Goal: Task Accomplishment & Management: Use online tool/utility

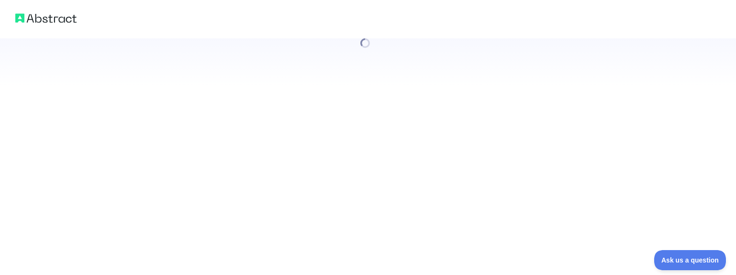
drag, startPoint x: 524, startPoint y: 26, endPoint x: 598, endPoint y: 30, distance: 74.2
click at [601, 30] on div at bounding box center [368, 19] width 736 height 38
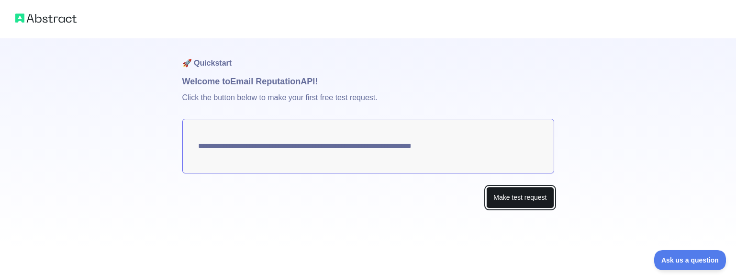
click at [523, 197] on button "Make test request" at bounding box center [519, 198] width 67 height 22
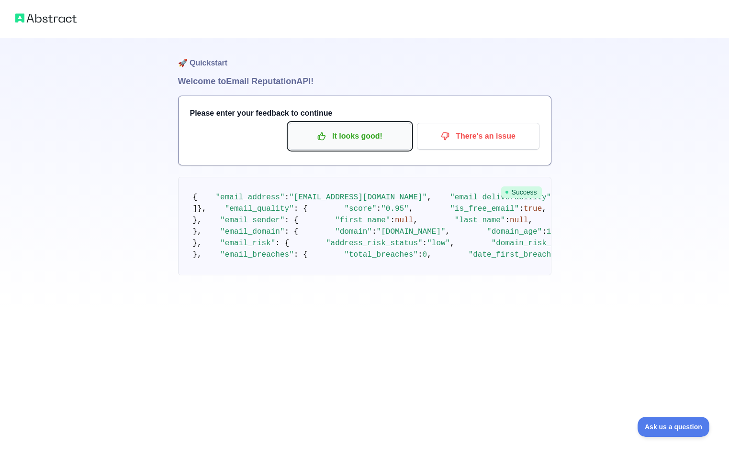
click at [354, 132] on p "It looks good!" at bounding box center [350, 136] width 108 height 16
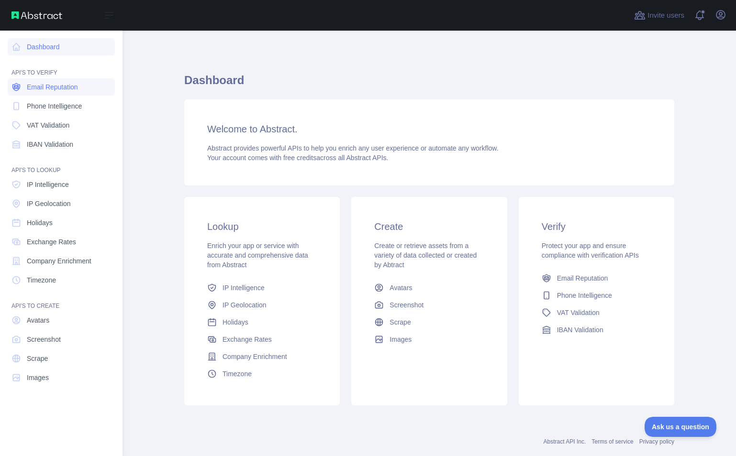
click at [54, 86] on span "Email Reputation" at bounding box center [52, 87] width 51 height 10
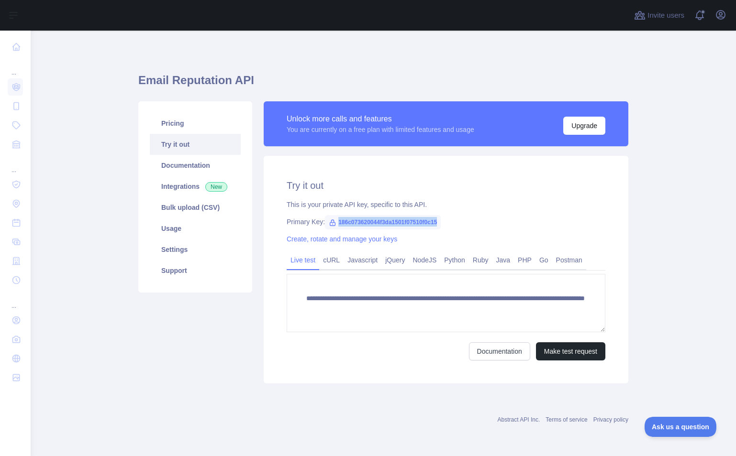
drag, startPoint x: 337, startPoint y: 222, endPoint x: 458, endPoint y: 219, distance: 121.1
click at [458, 219] on div "Primary Key: 186c073620044f3da1501f07510f0c15" at bounding box center [446, 222] width 319 height 10
copy span "186c073620044f3da1501f07510f0c15"
click at [367, 261] on link "Javascript" at bounding box center [363, 260] width 38 height 15
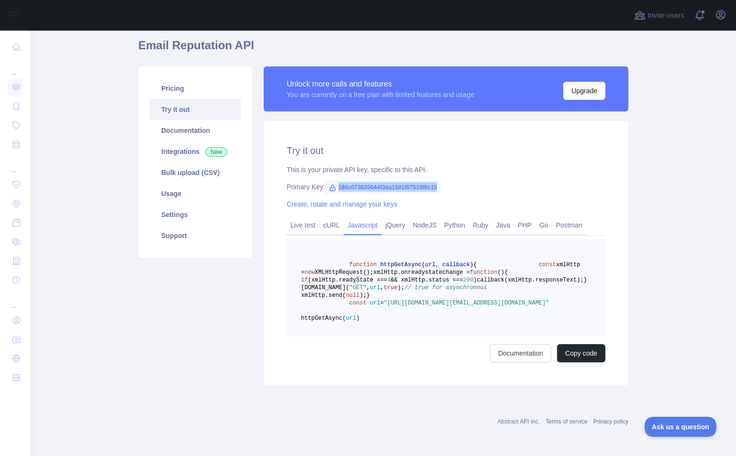
scroll to position [72, 0]
click at [306, 218] on link "Live test" at bounding box center [303, 225] width 33 height 15
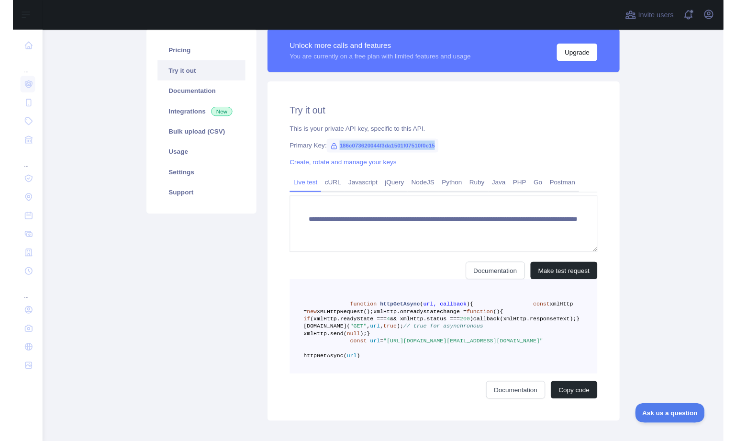
scroll to position [0, 0]
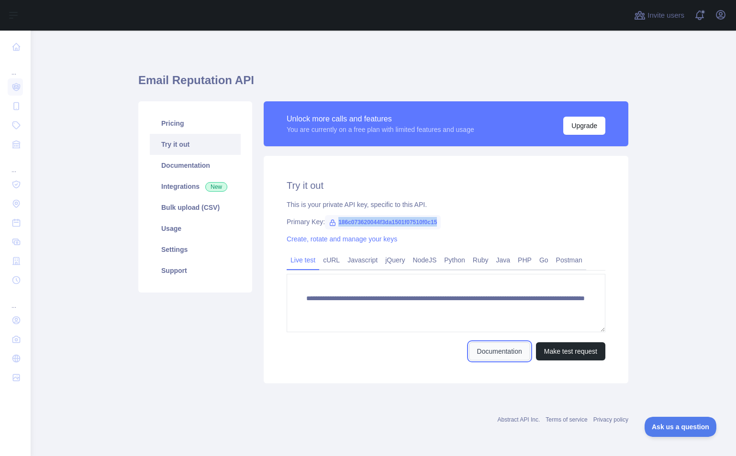
click at [495, 355] on link "Documentation" at bounding box center [499, 352] width 61 height 18
copy span "186c073620044f3da1501f07510f0c15"
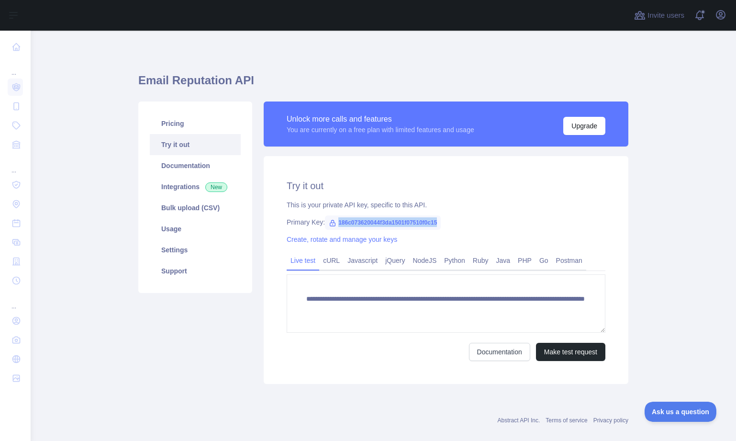
click at [469, 216] on div "**********" at bounding box center [446, 270] width 365 height 228
click at [352, 237] on link "Create, rotate and manage your keys" at bounding box center [342, 239] width 111 height 8
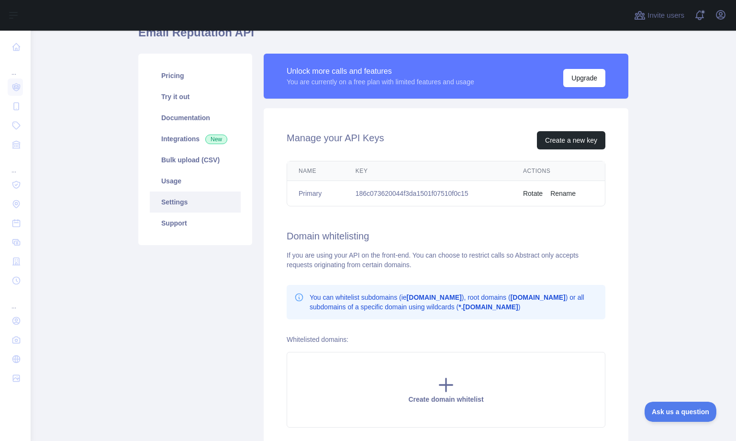
scroll to position [72, 0]
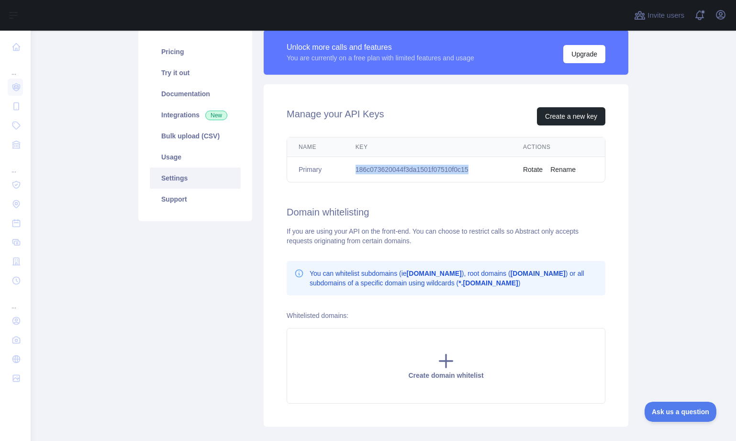
drag, startPoint x: 473, startPoint y: 168, endPoint x: 351, endPoint y: 170, distance: 121.5
click at [351, 170] on td "186c073620044f3da1501f07510f0c15" at bounding box center [427, 169] width 167 height 25
copy td "186c073620044f3da1501f07510f0c15"
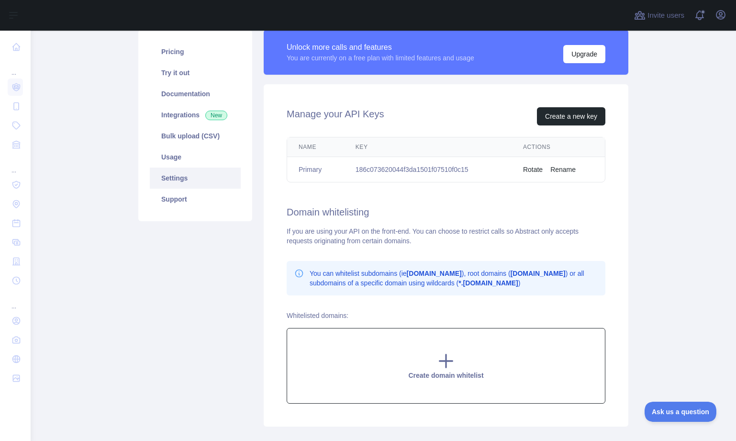
click at [442, 359] on icon at bounding box center [446, 361] width 13 height 13
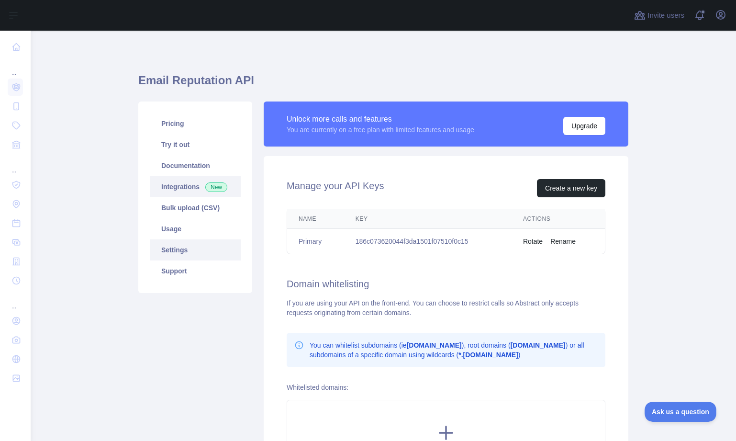
click at [184, 184] on link "Integrations New" at bounding box center [195, 186] width 91 height 21
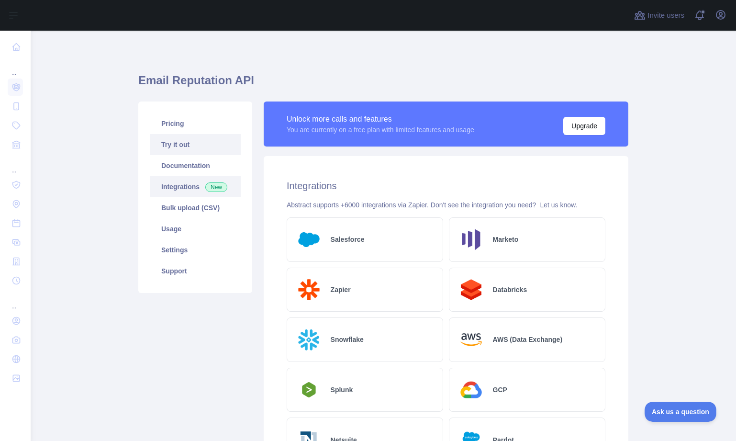
click at [177, 144] on link "Try it out" at bounding box center [195, 144] width 91 height 21
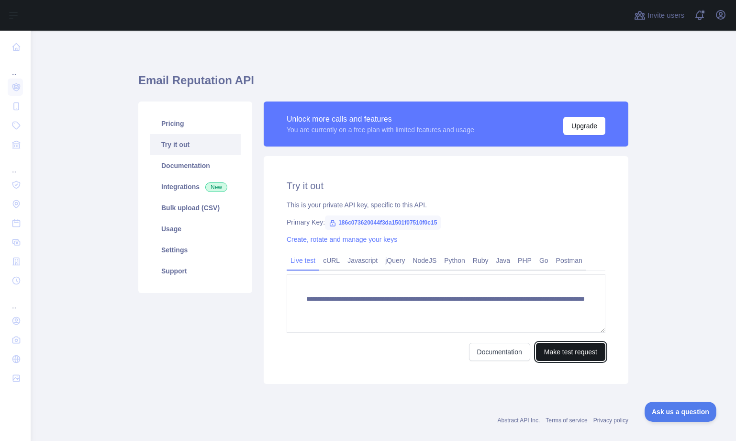
click at [559, 348] on button "Make test request" at bounding box center [570, 352] width 69 height 18
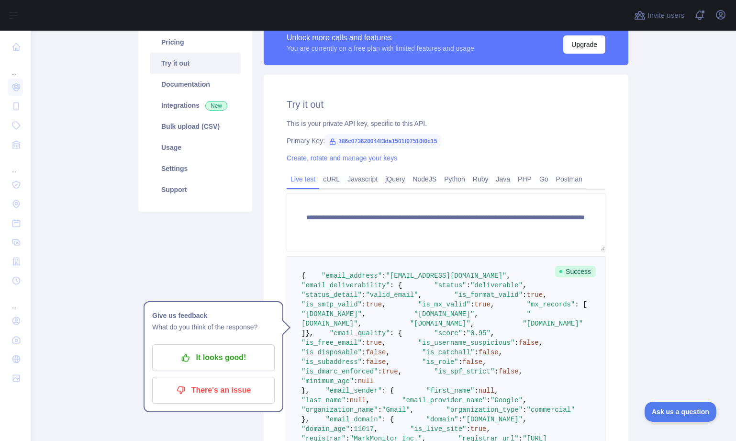
scroll to position [48, 0]
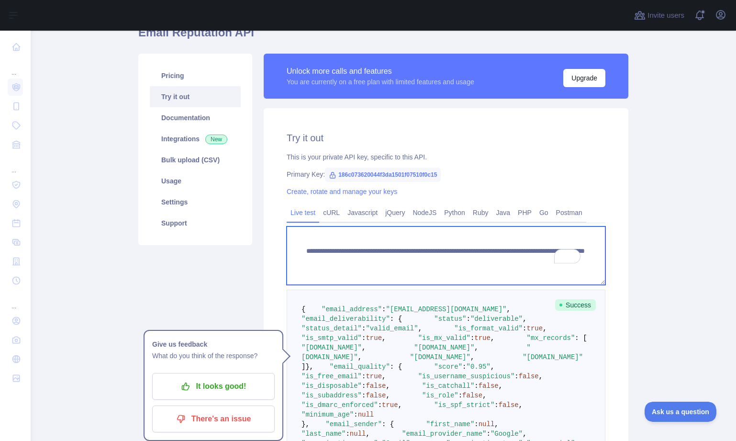
drag, startPoint x: 298, startPoint y: 251, endPoint x: 544, endPoint y: 265, distance: 246.8
click at [544, 265] on textarea "**********" at bounding box center [446, 255] width 319 height 58
